Goal: Complete application form

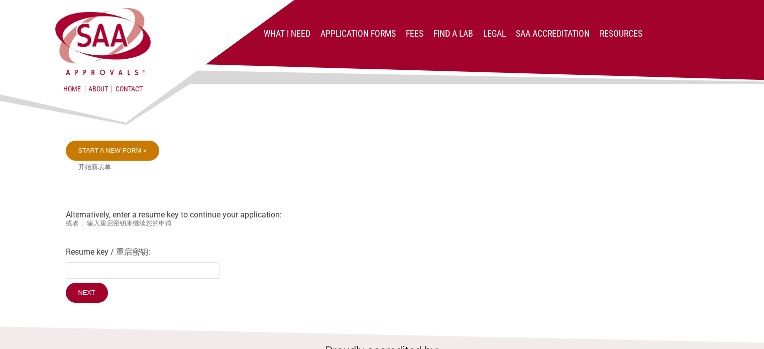
click at [127, 150] on link "Start a new form »" at bounding box center [113, 151] width 94 height 20
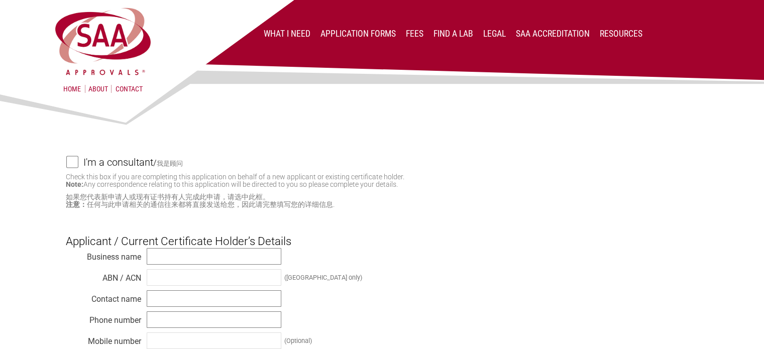
click at [70, 161] on input "I'm a consultant / 我是顾问" at bounding box center [72, 162] width 12 height 13
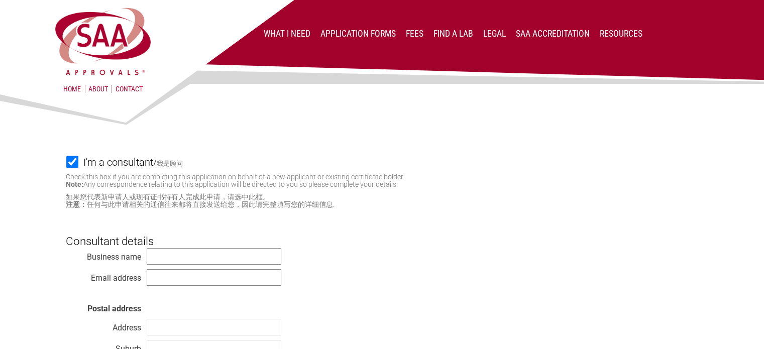
click at [71, 161] on input "I'm a consultant / 我是顾问" at bounding box center [72, 162] width 12 height 13
checkbox input "false"
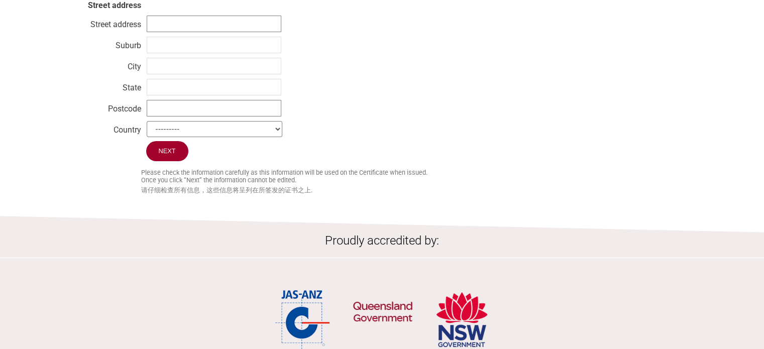
scroll to position [402, 0]
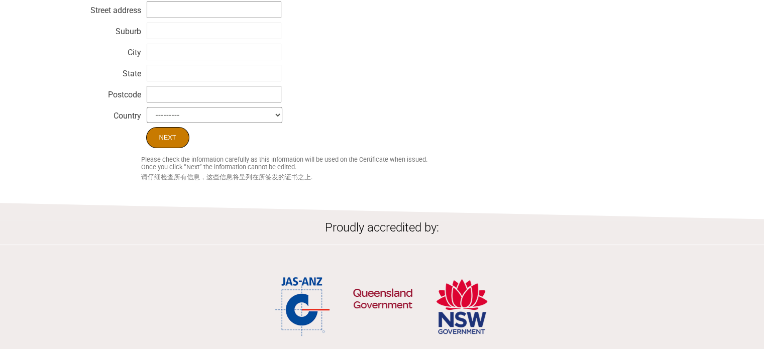
click at [175, 136] on input "Next" at bounding box center [167, 137] width 43 height 21
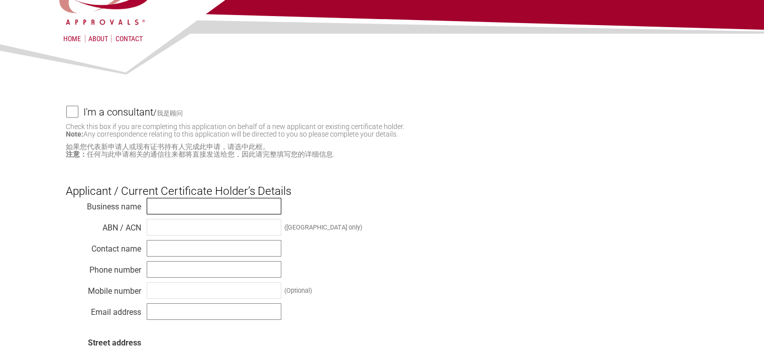
scroll to position [0, 0]
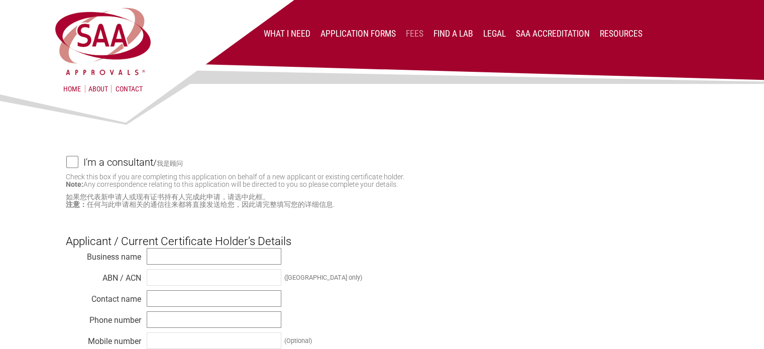
click at [413, 32] on link "Fees" at bounding box center [415, 34] width 18 height 10
